Goal: Task Accomplishment & Management: Manage account settings

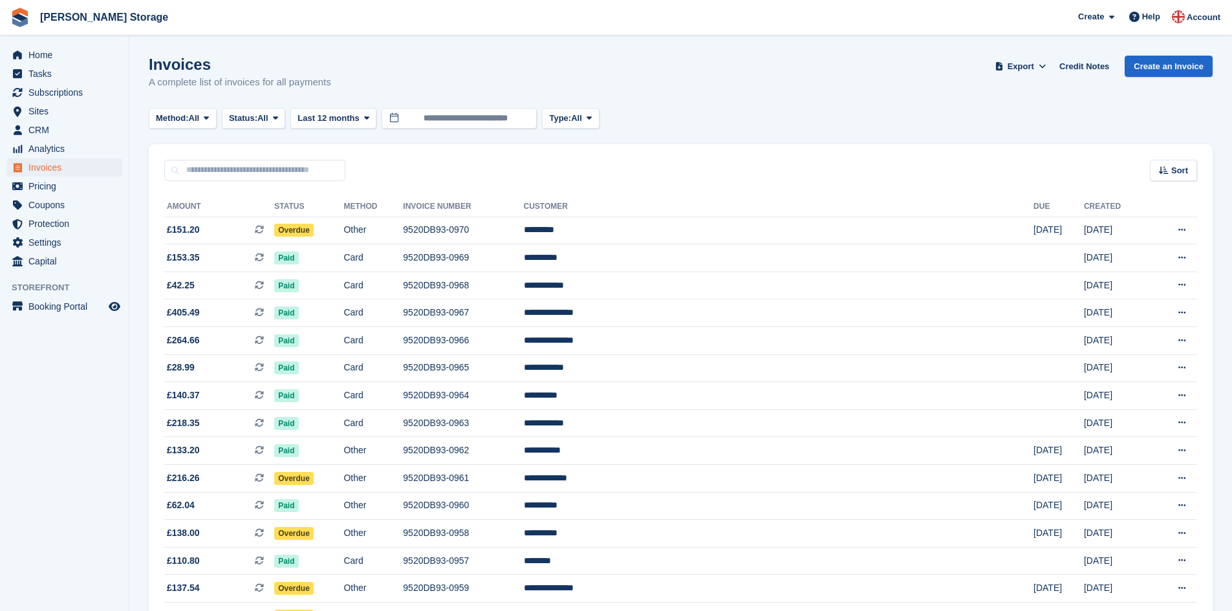
click at [403, 224] on td "Other" at bounding box center [372, 231] width 59 height 28
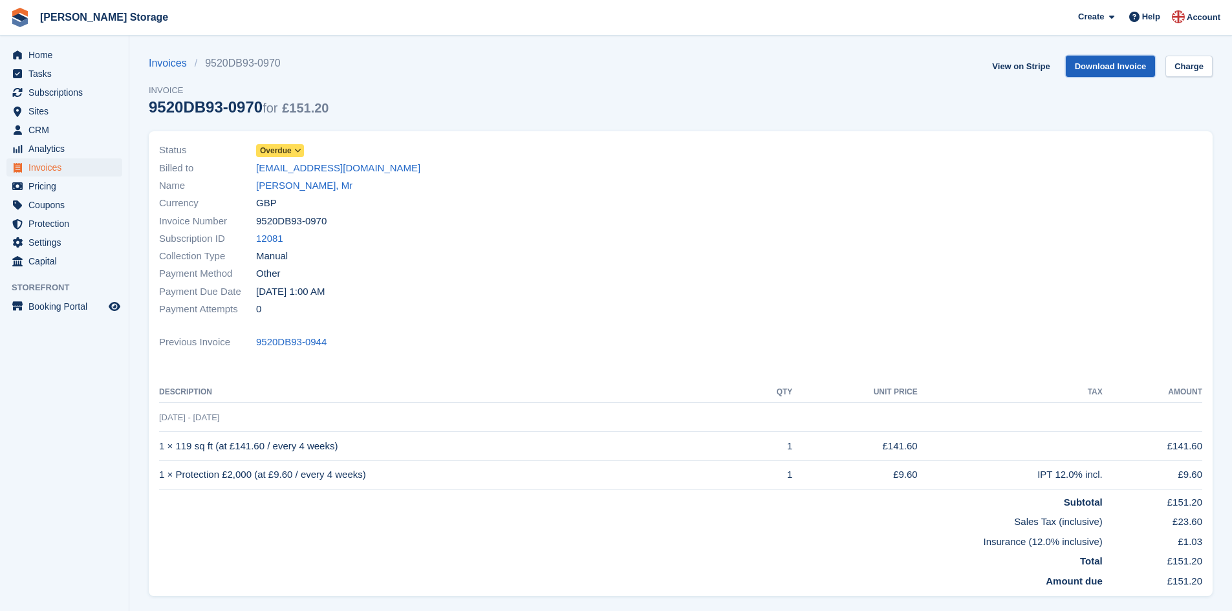
click at [1105, 67] on link "Download Invoice" at bounding box center [1111, 66] width 90 height 21
click at [287, 184] on link "[PERSON_NAME], Mr" at bounding box center [304, 185] width 96 height 15
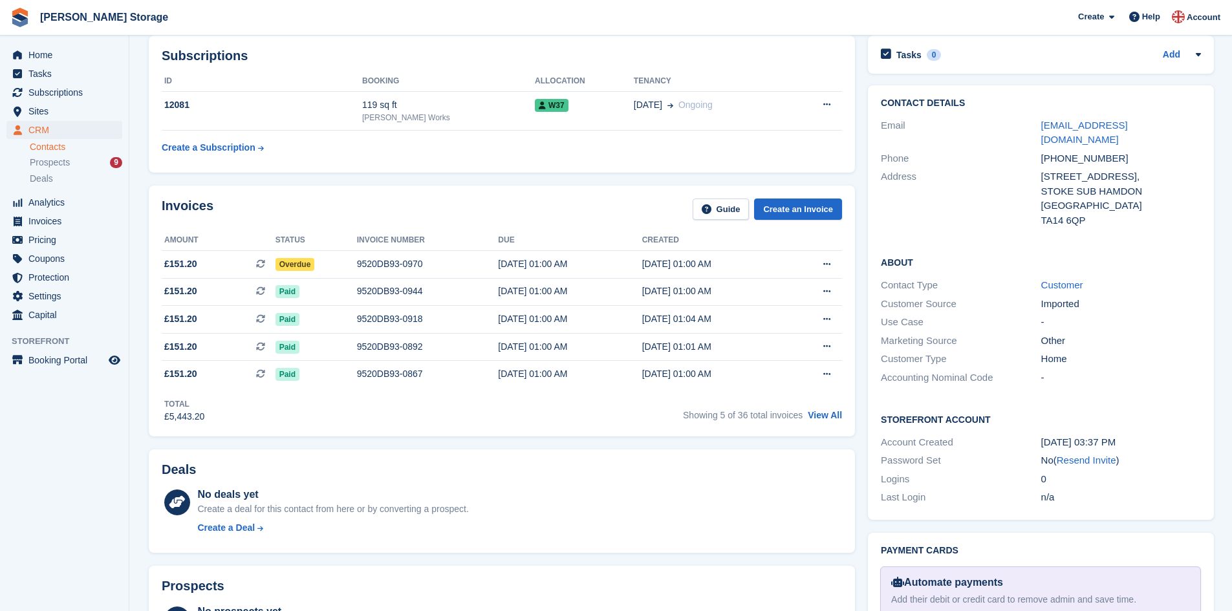
scroll to position [178, 0]
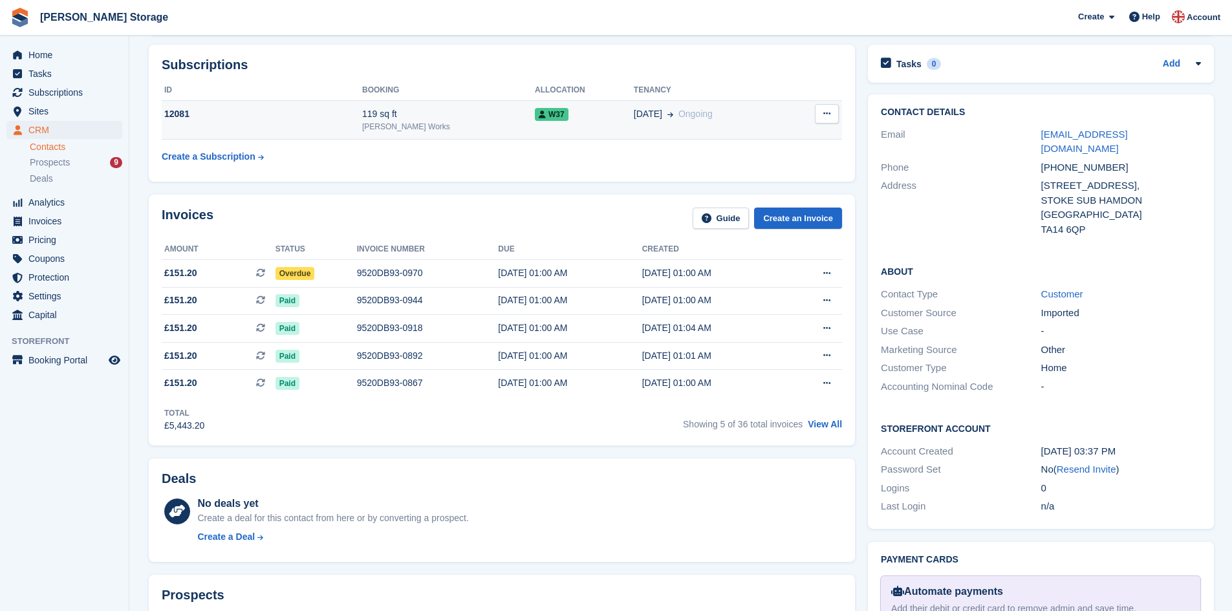
click at [731, 111] on div "18 Dec Ongoing" at bounding box center [711, 114] width 155 height 14
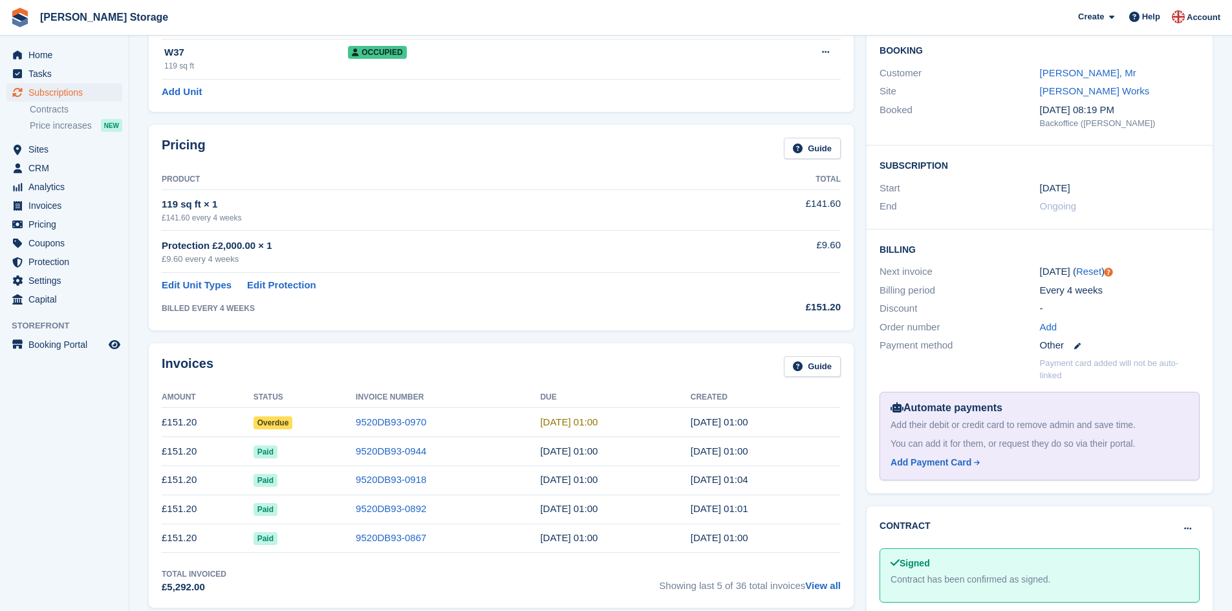
scroll to position [113, 0]
click at [252, 286] on link "Edit Protection" at bounding box center [281, 284] width 69 height 15
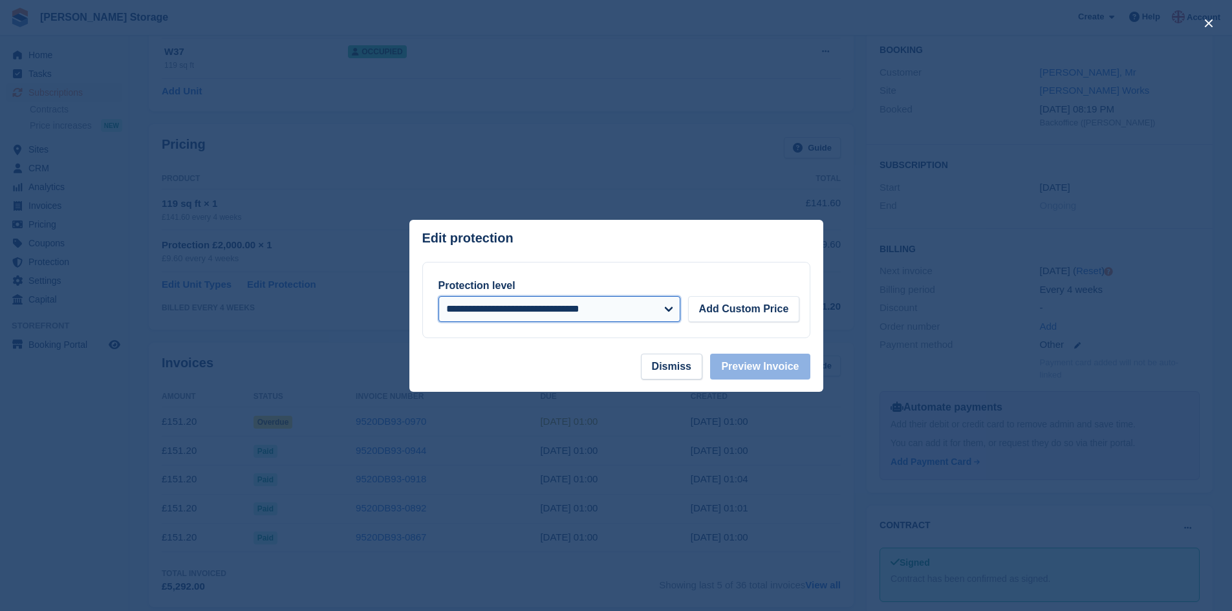
click at [670, 312] on select "**********" at bounding box center [559, 309] width 242 height 26
click at [706, 310] on button "Add Custom Price" at bounding box center [744, 309] width 112 height 26
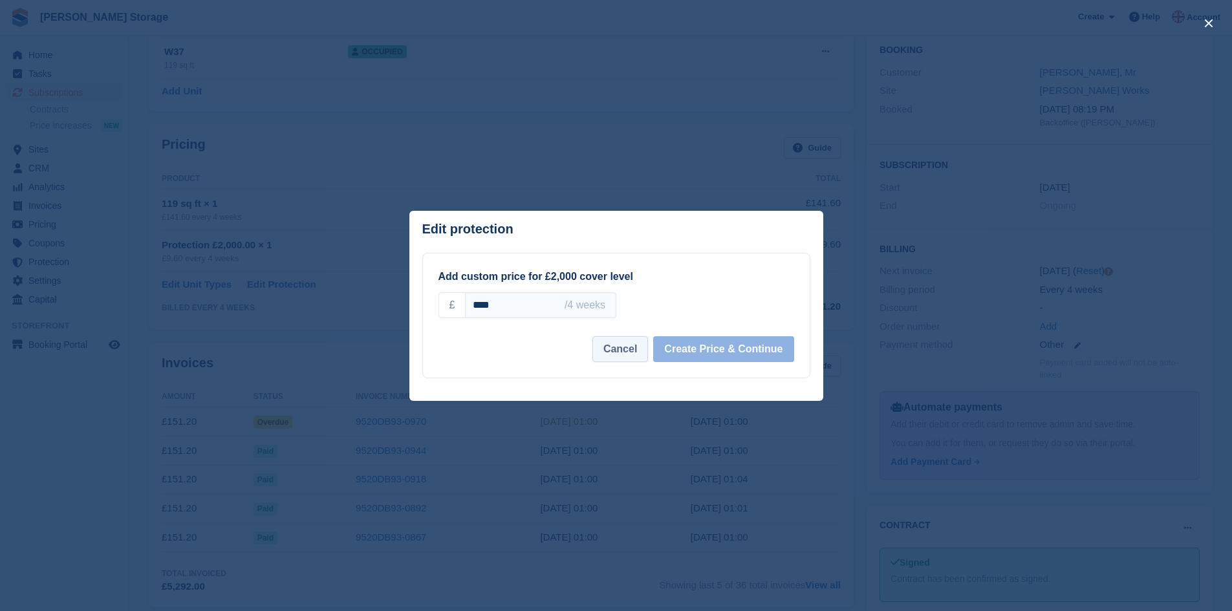
click at [638, 354] on button "Cancel" at bounding box center [620, 349] width 56 height 26
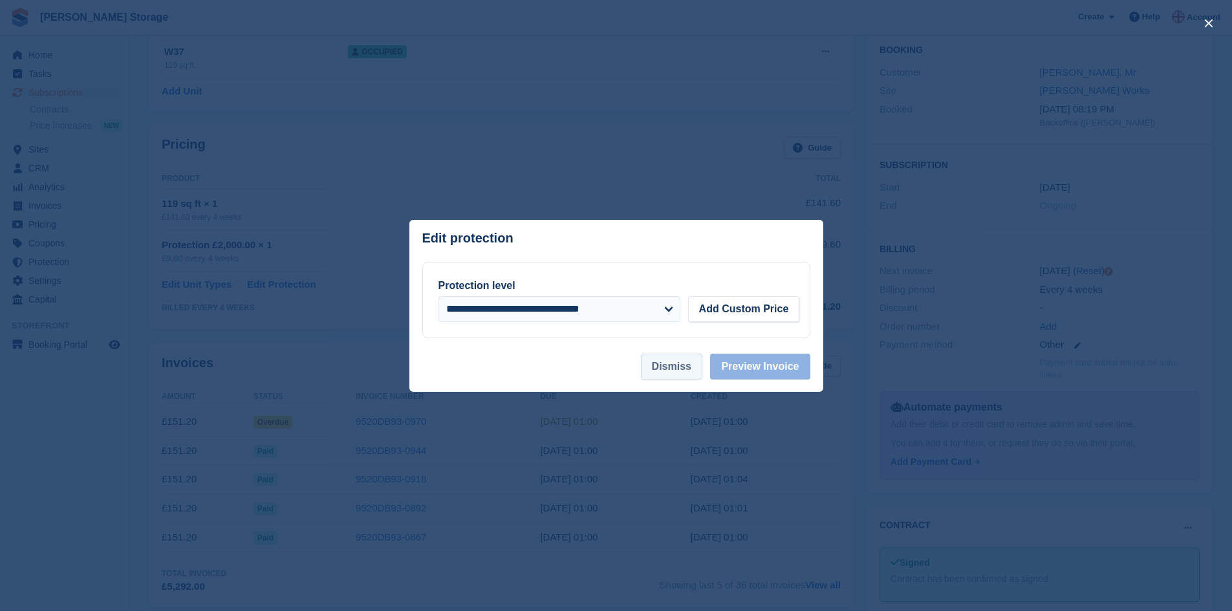
click at [666, 366] on button "Dismiss" at bounding box center [671, 367] width 61 height 26
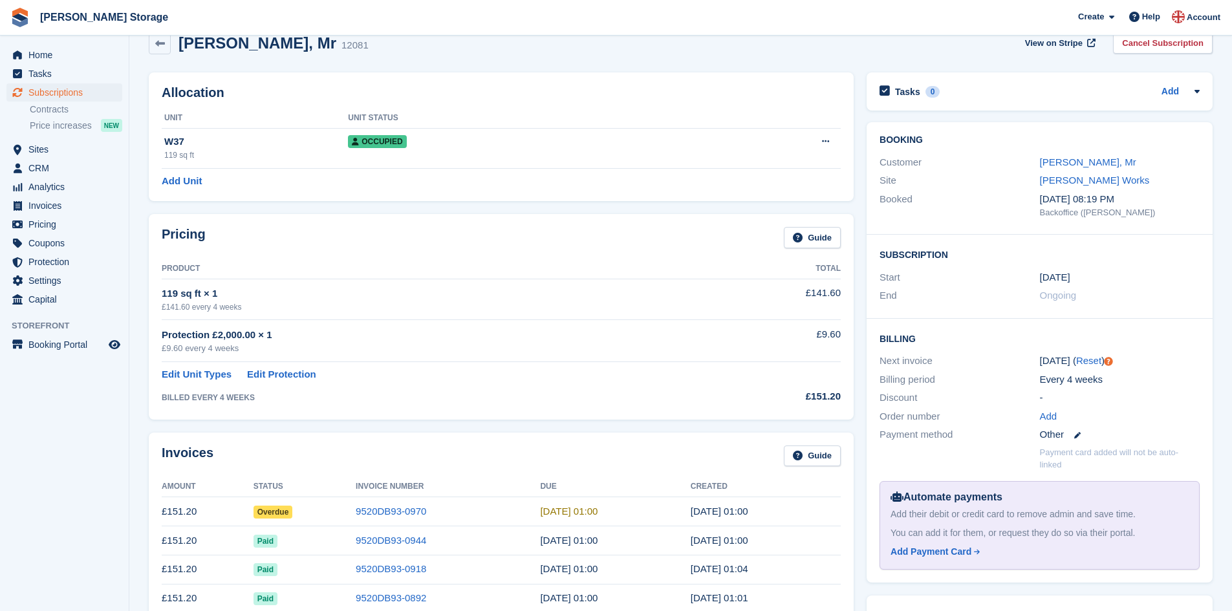
scroll to position [0, 0]
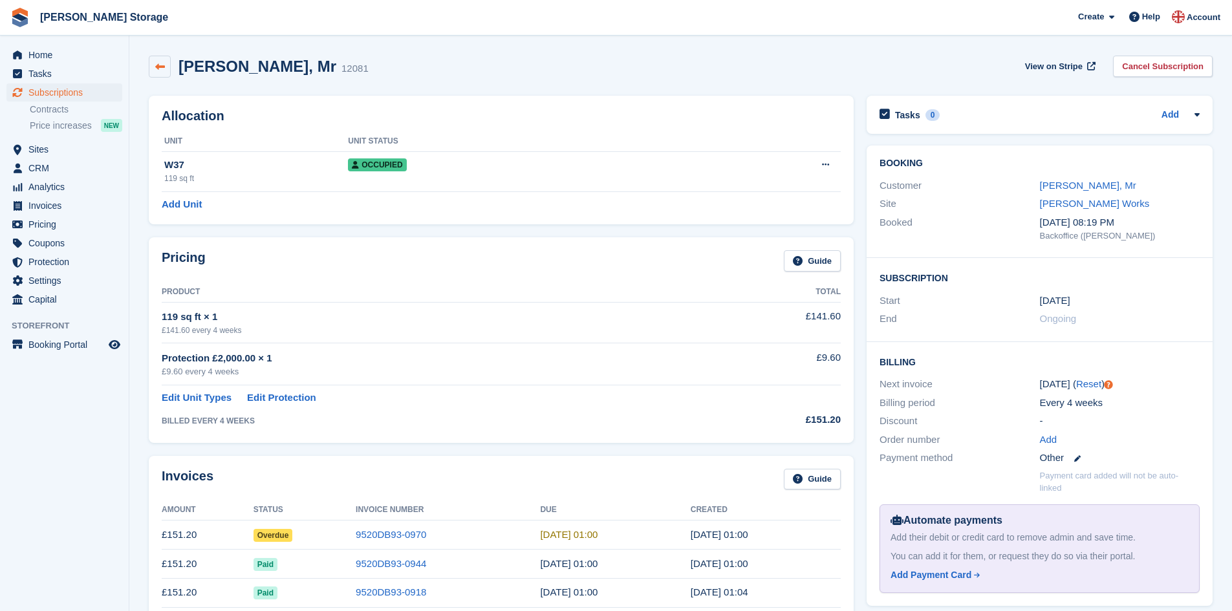
click at [158, 69] on icon at bounding box center [160, 67] width 10 height 10
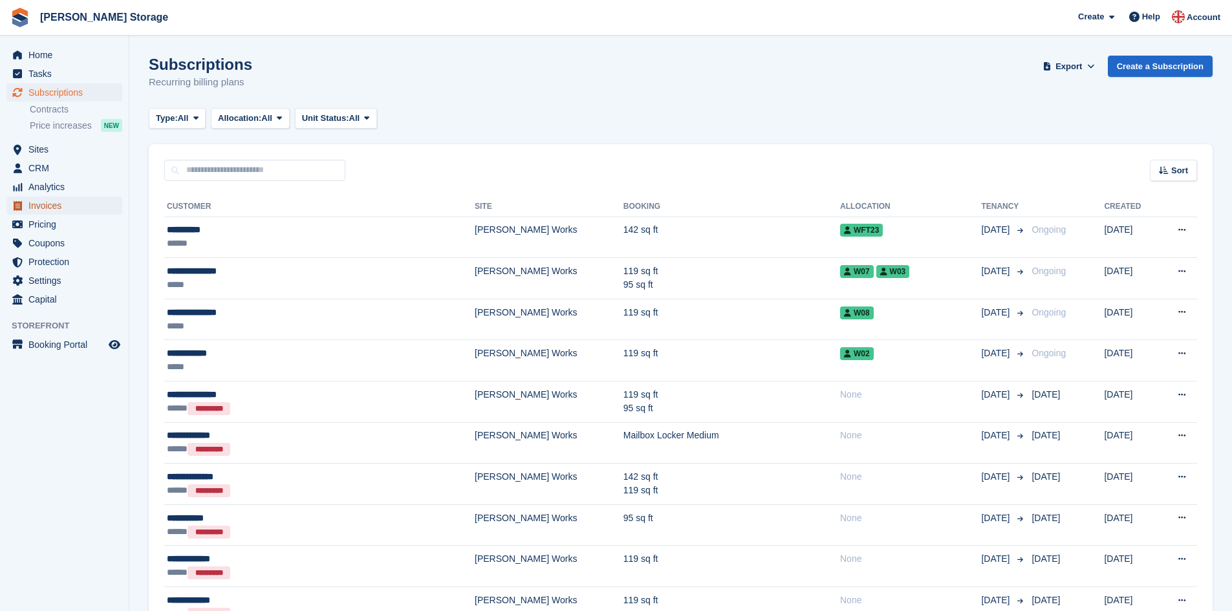
click at [33, 200] on span "Invoices" at bounding box center [67, 206] width 78 height 18
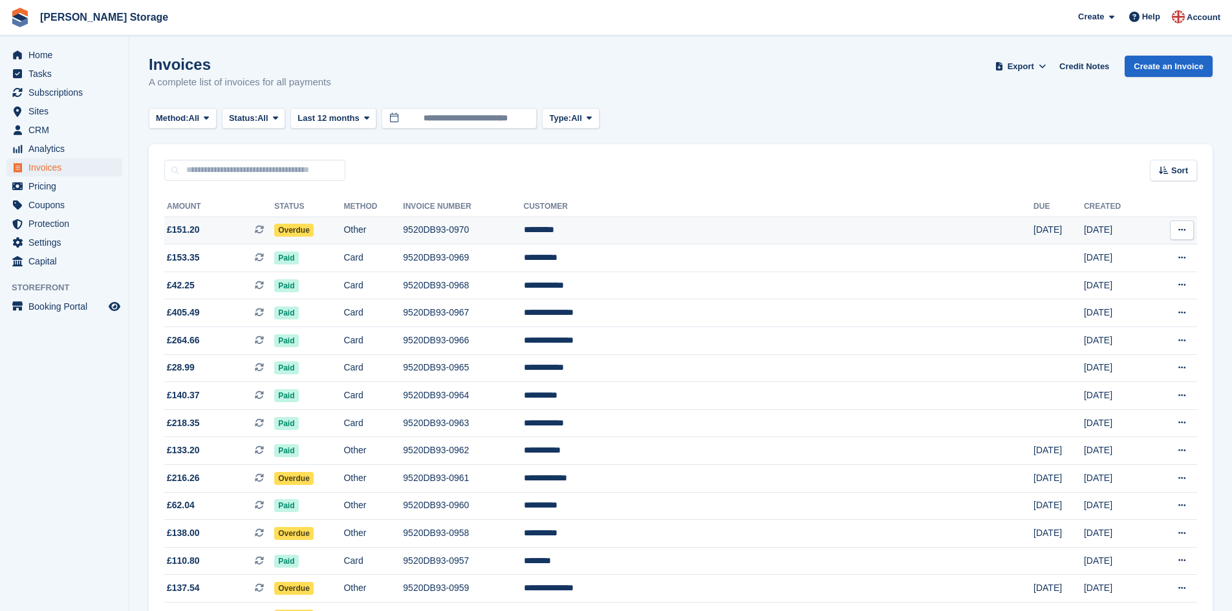
click at [403, 228] on td "Other" at bounding box center [372, 231] width 59 height 28
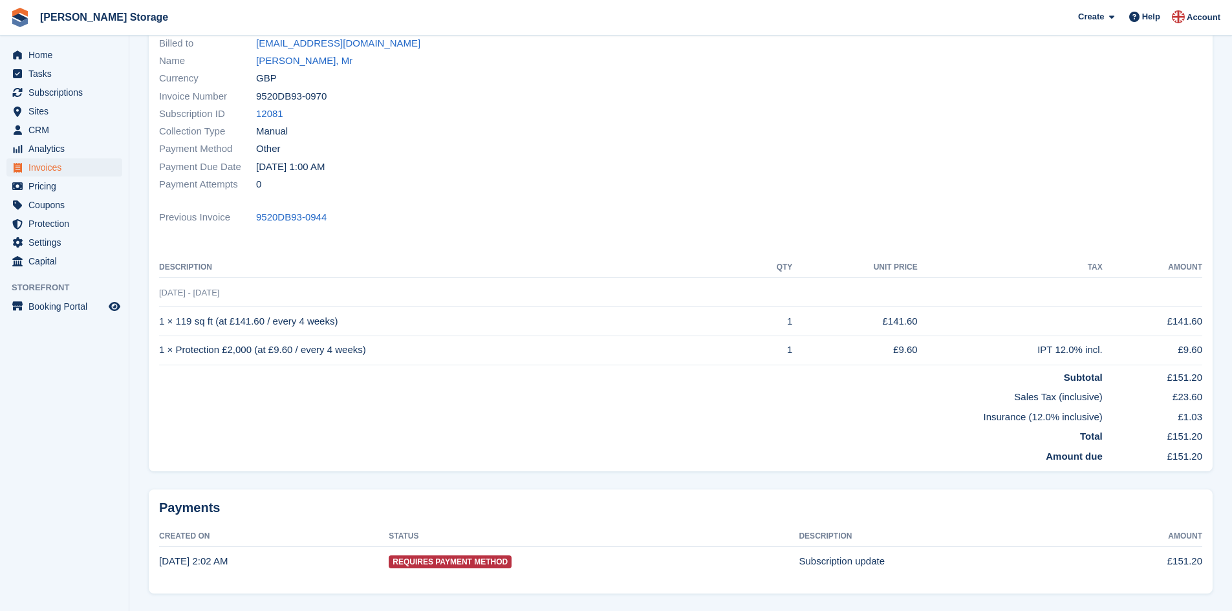
scroll to position [85, 0]
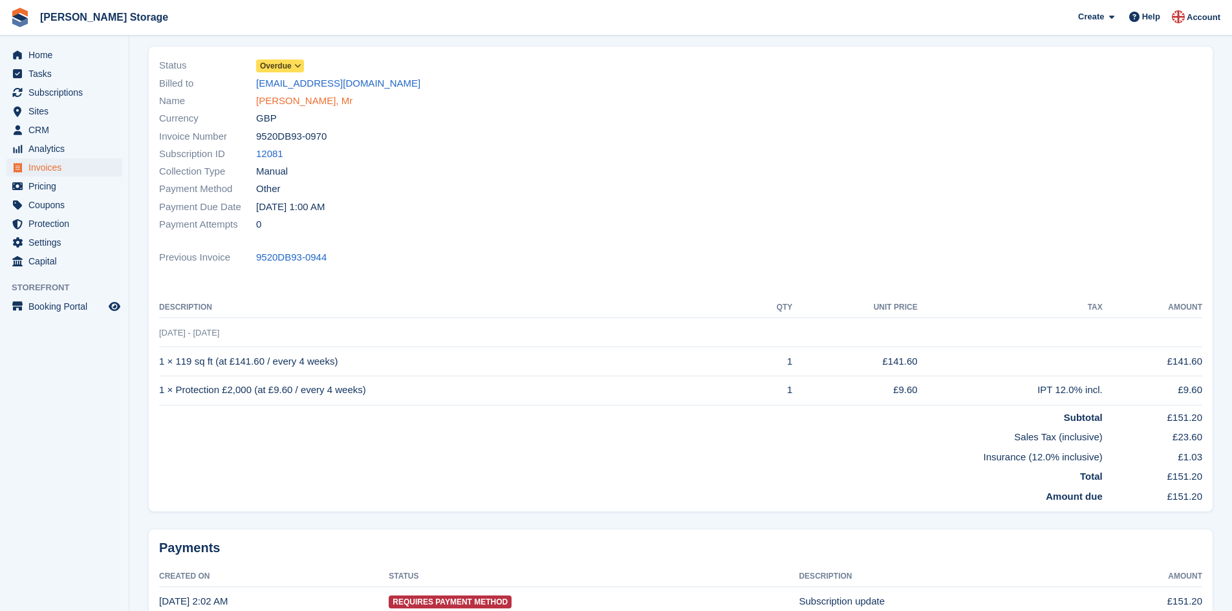
click at [285, 97] on link "[PERSON_NAME], Mr" at bounding box center [304, 101] width 96 height 15
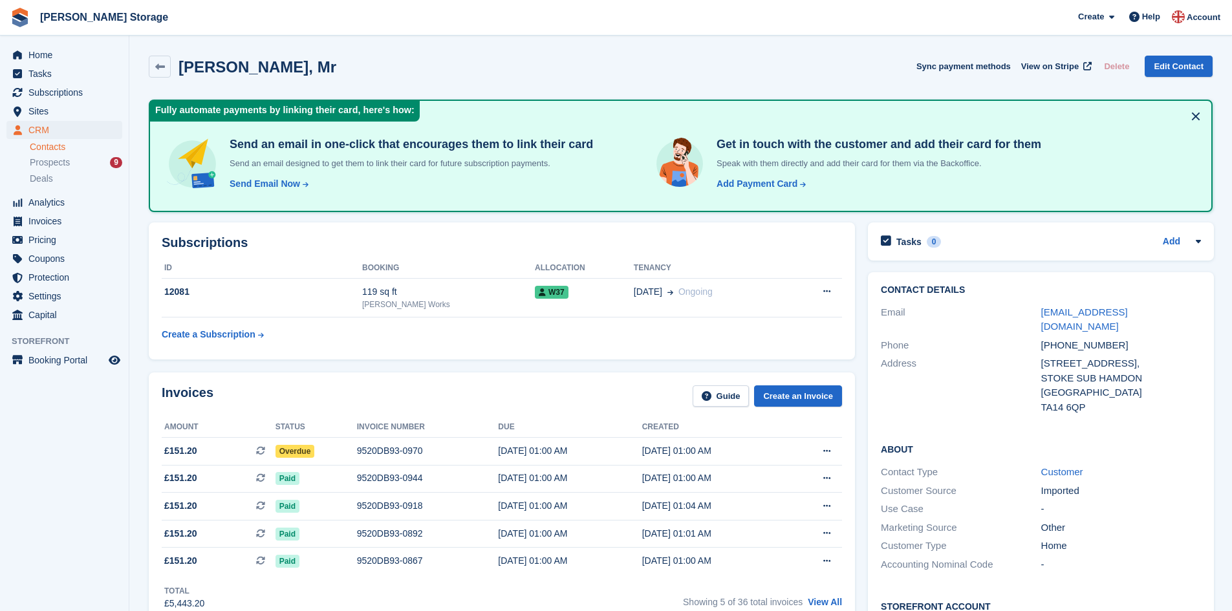
drag, startPoint x: 718, startPoint y: 246, endPoint x: 718, endPoint y: 257, distance: 11.0
